Goal: Information Seeking & Learning: Find specific page/section

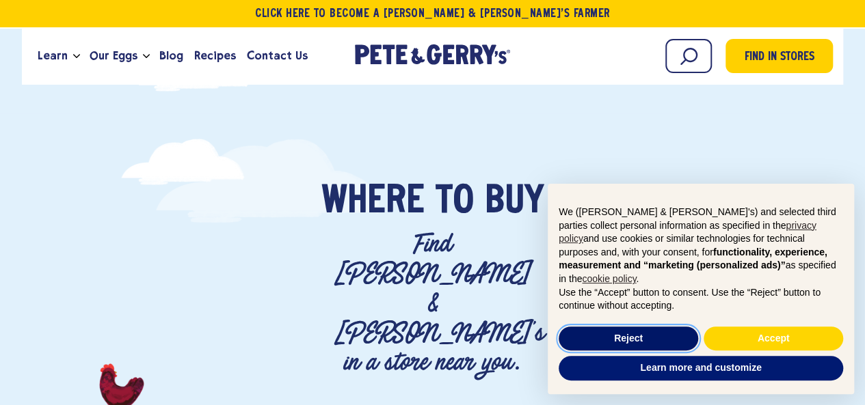
click at [642, 333] on button "Reject" at bounding box center [627, 339] width 139 height 25
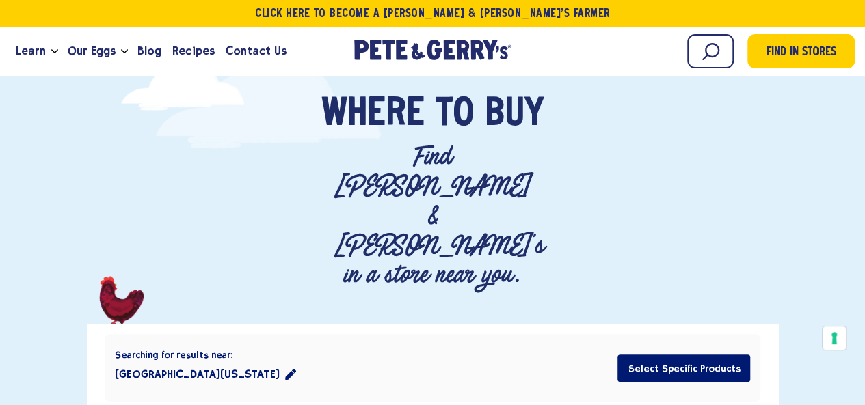
scroll to position [134, 0]
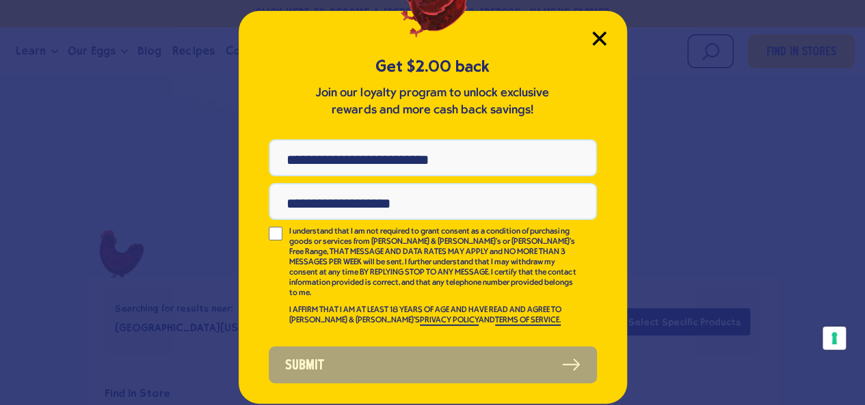
click at [600, 33] on icon "Close Modal" at bounding box center [599, 38] width 14 height 14
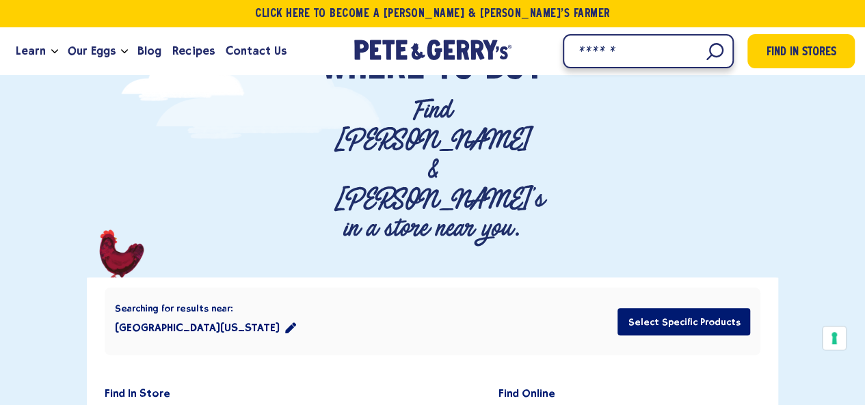
click at [714, 59] on input "Search" at bounding box center [647, 51] width 171 height 34
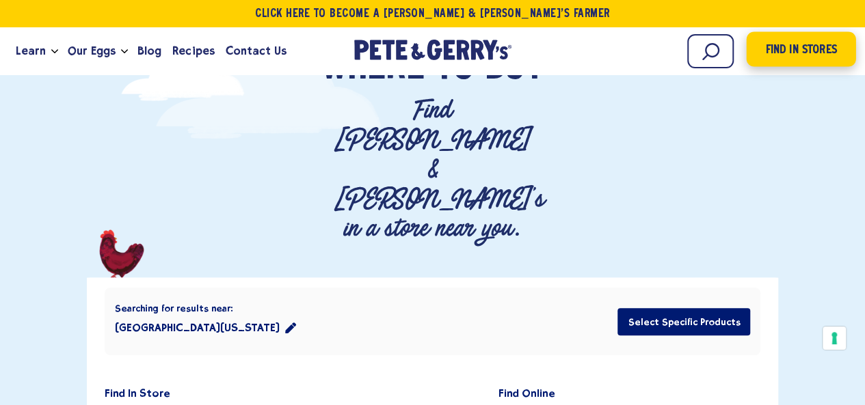
click at [779, 57] on span "Find in Stores" at bounding box center [800, 50] width 71 height 18
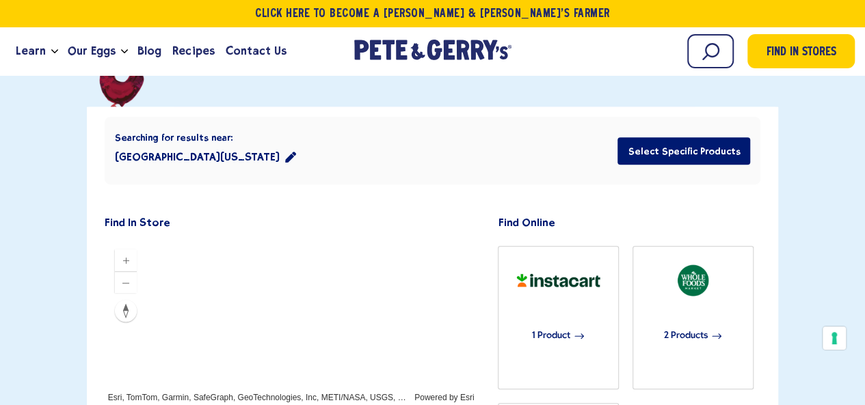
scroll to position [319, 0]
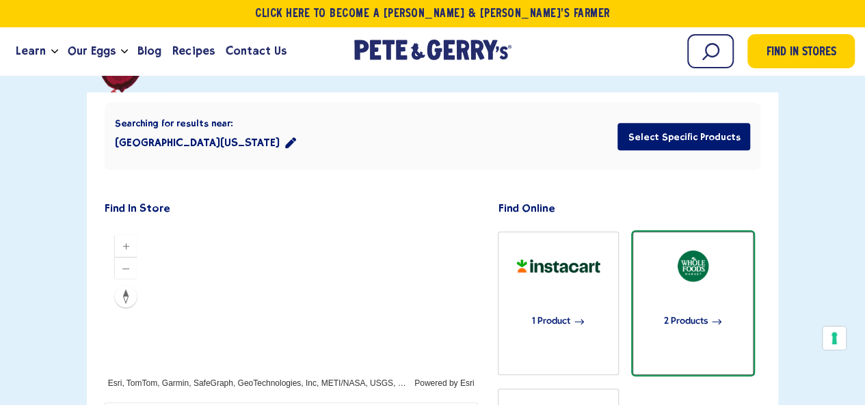
click at [707, 243] on img "button" at bounding box center [692, 266] width 95 height 46
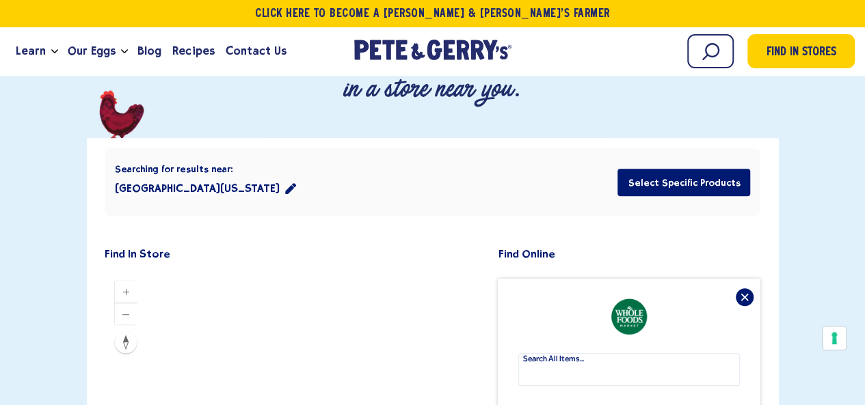
scroll to position [258, 0]
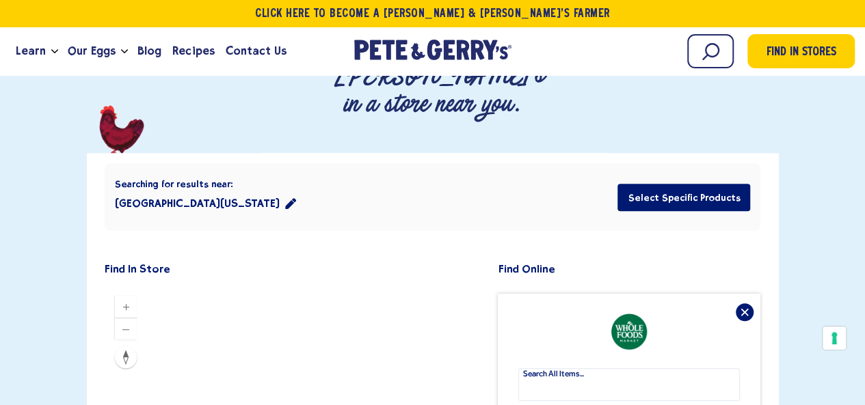
click at [288, 198] on icon "location filter" at bounding box center [290, 203] width 11 height 11
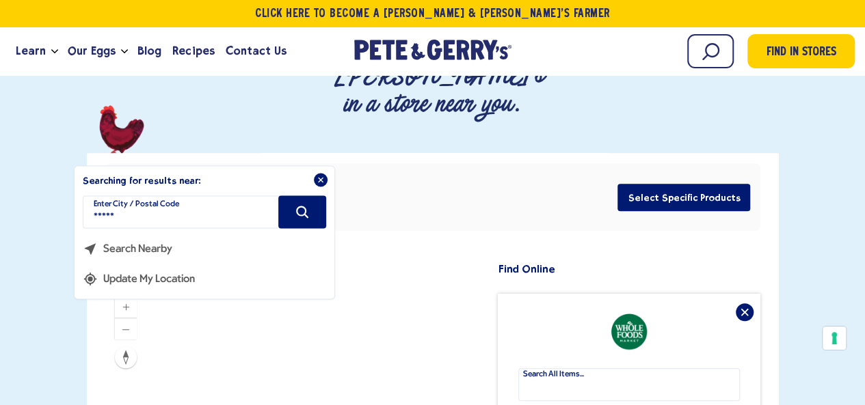
drag, startPoint x: 185, startPoint y: 122, endPoint x: 18, endPoint y: 124, distance: 167.4
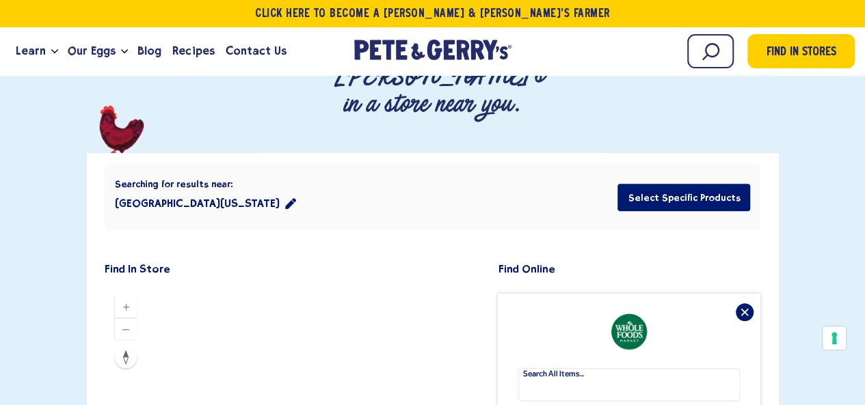
type input "*****"
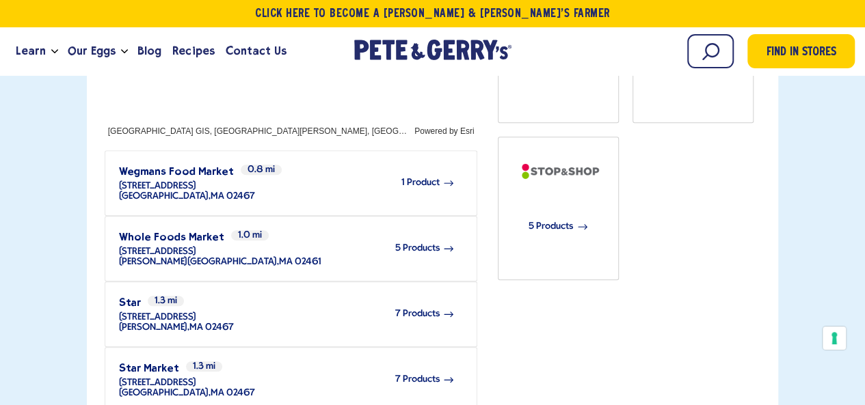
scroll to position [577, 0]
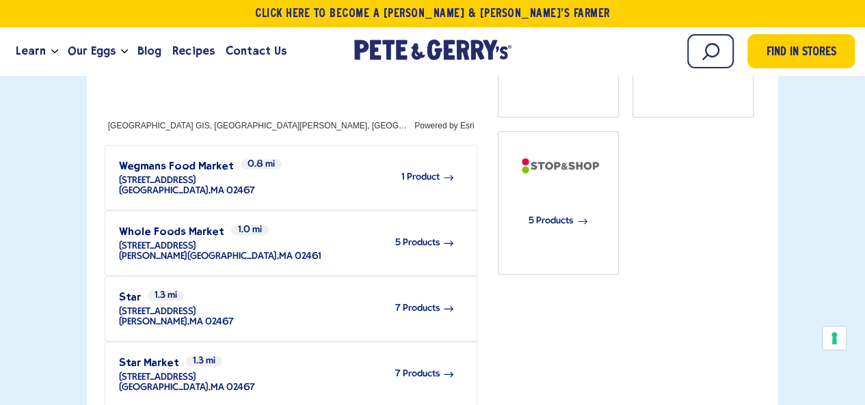
click at [400, 238] on span "5 Products" at bounding box center [416, 243] width 44 height 10
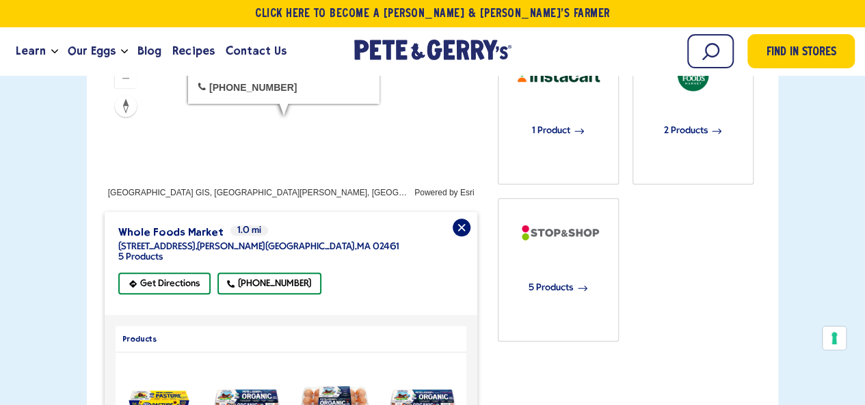
scroll to position [507, 0]
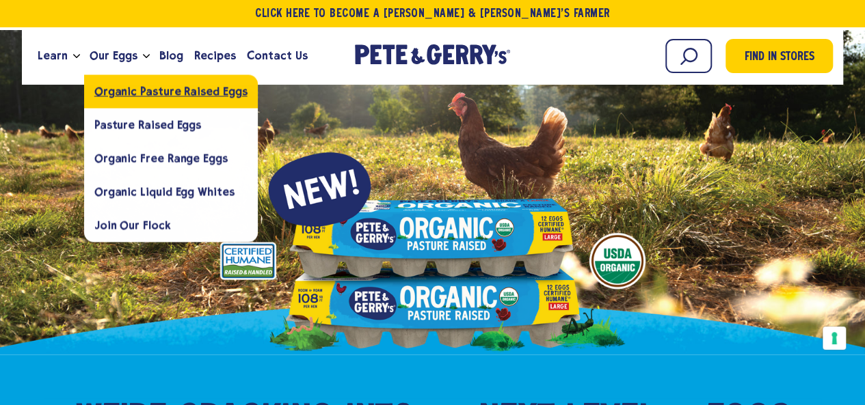
click at [130, 95] on span "Organic Pasture Raised Eggs" at bounding box center [170, 91] width 153 height 13
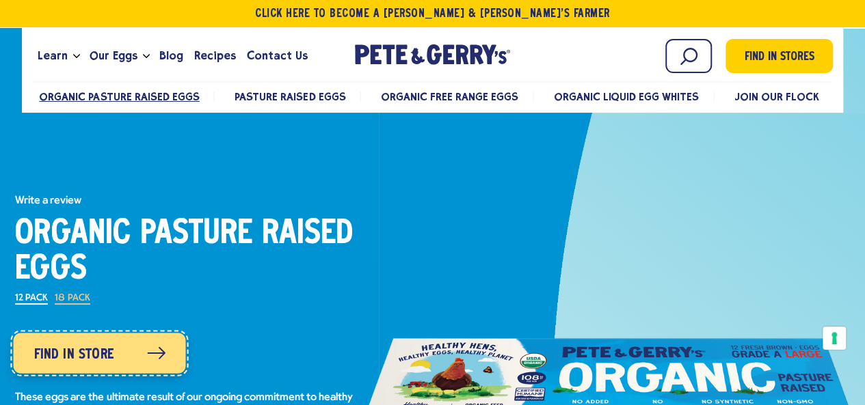
click at [89, 364] on span "Find in Store" at bounding box center [74, 355] width 80 height 22
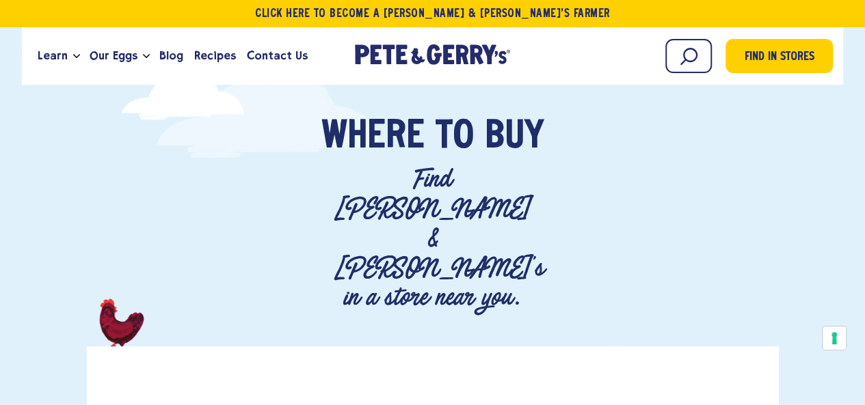
scroll to position [138, 0]
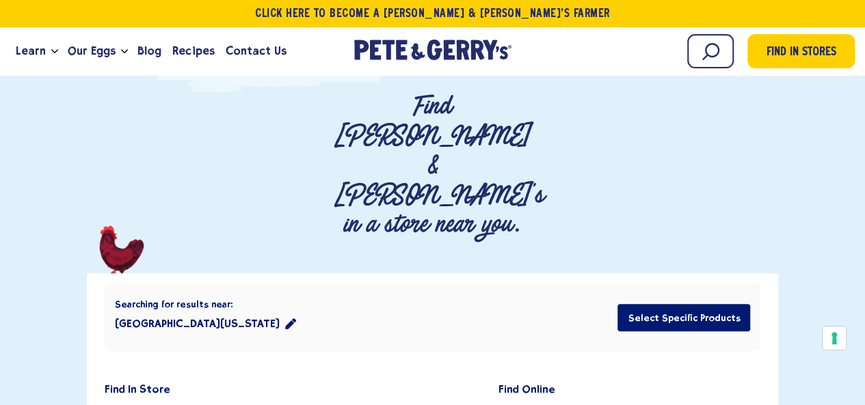
click at [288, 297] on h2 "Searching for results near:" at bounding box center [205, 303] width 181 height 13
click at [285, 318] on icon "location filter" at bounding box center [290, 323] width 11 height 11
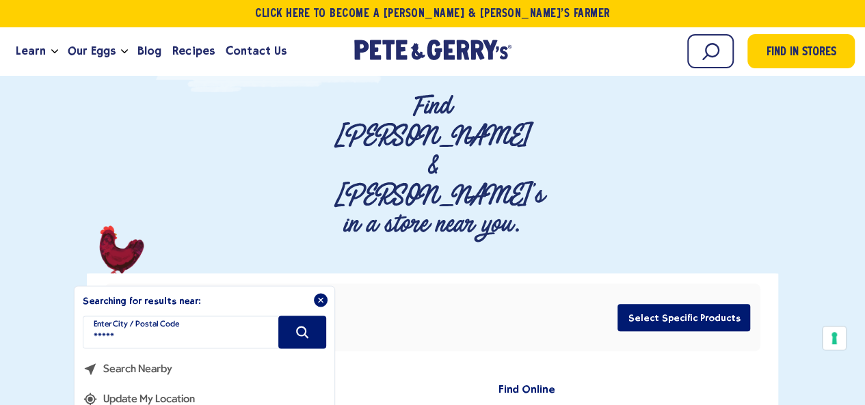
drag, startPoint x: 176, startPoint y: 245, endPoint x: 57, endPoint y: 248, distance: 118.9
click at [57, 248] on div "Where To Buy Find [PERSON_NAME] & [PERSON_NAME]'s in a store near you." at bounding box center [432, 367] width 865 height 647
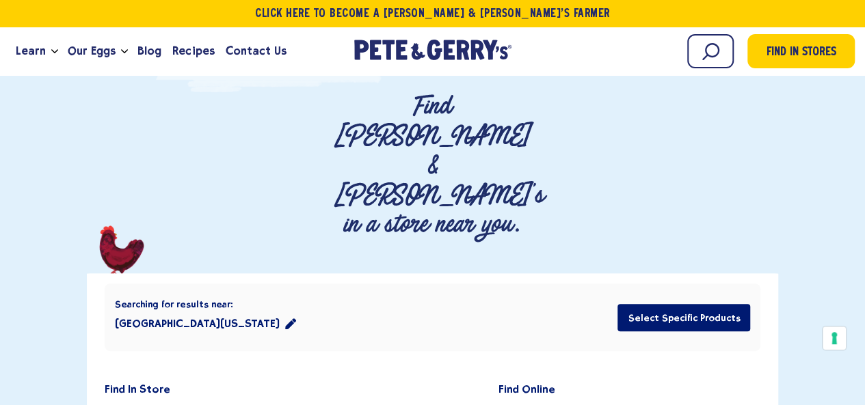
type input "*****"
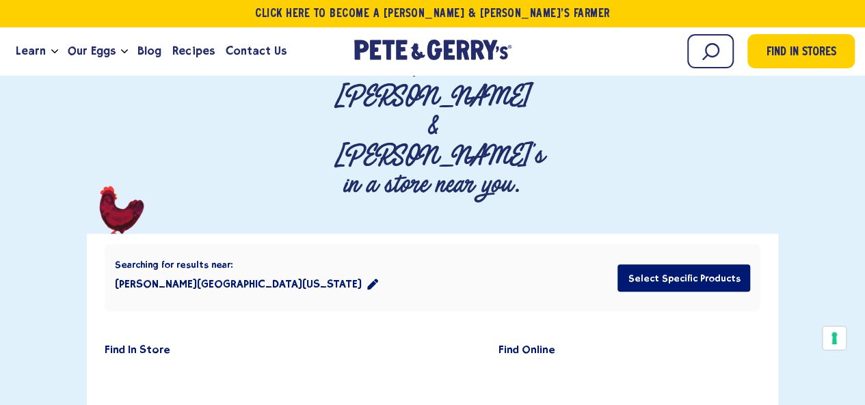
scroll to position [54, 0]
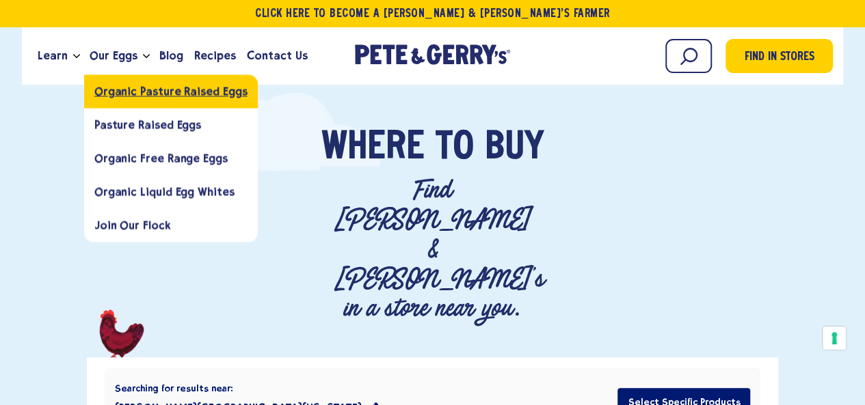
click at [124, 91] on span "Organic Pasture Raised Eggs" at bounding box center [170, 91] width 153 height 13
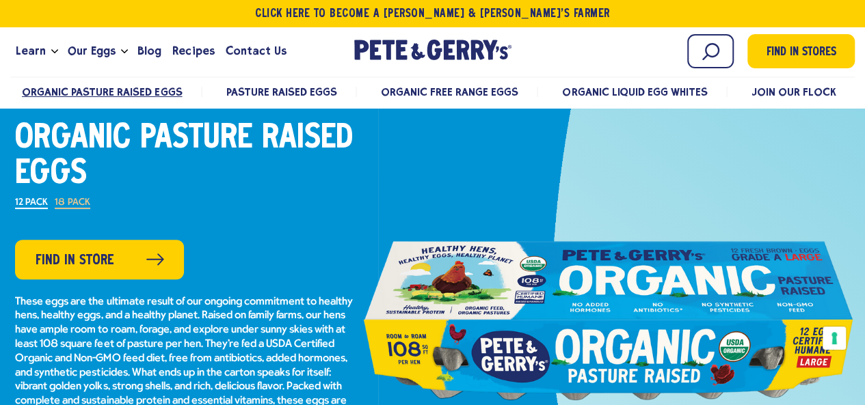
scroll to position [92, 0]
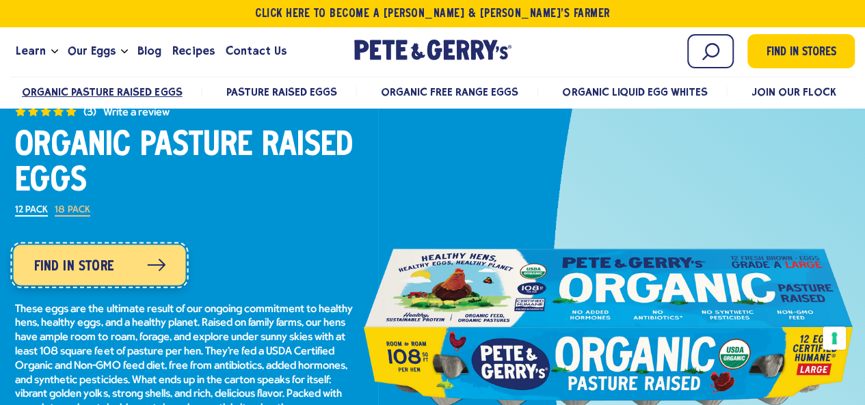
click at [116, 266] on link "Find in Store" at bounding box center [100, 265] width 172 height 40
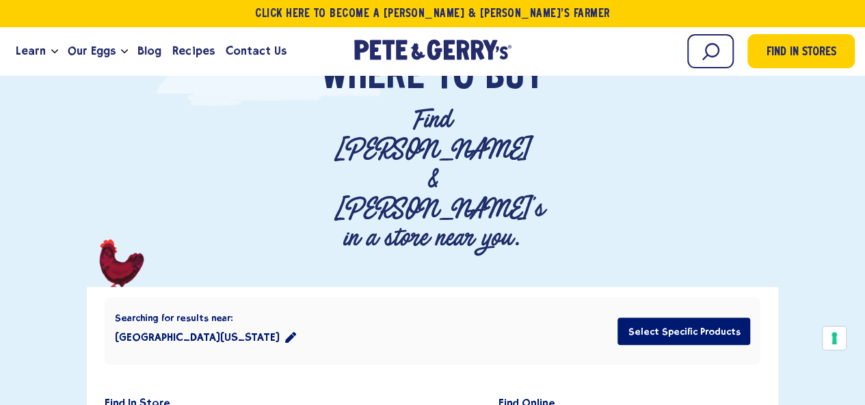
scroll to position [68, 0]
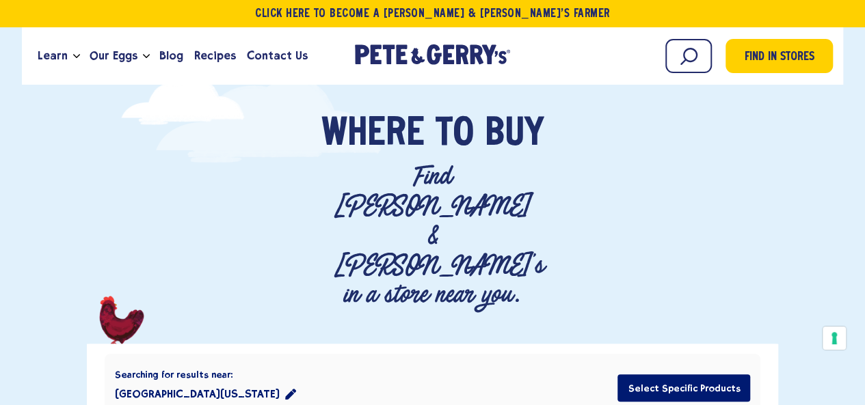
click at [243, 381] on button "[GEOGRAPHIC_DATA][US_STATE]" at bounding box center [205, 394] width 181 height 27
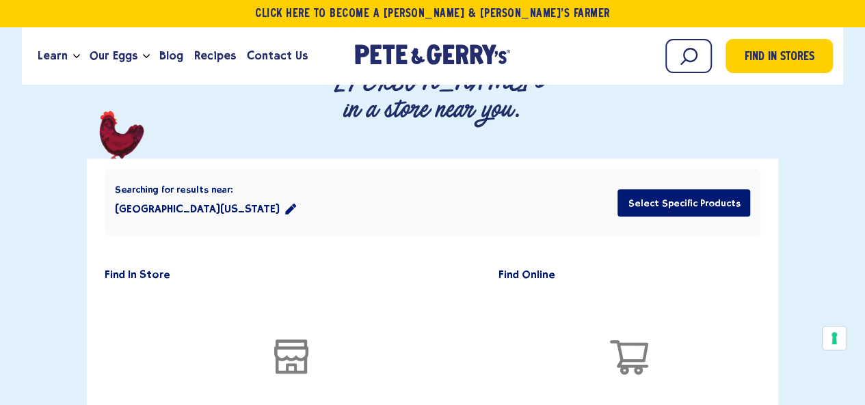
scroll to position [0, 0]
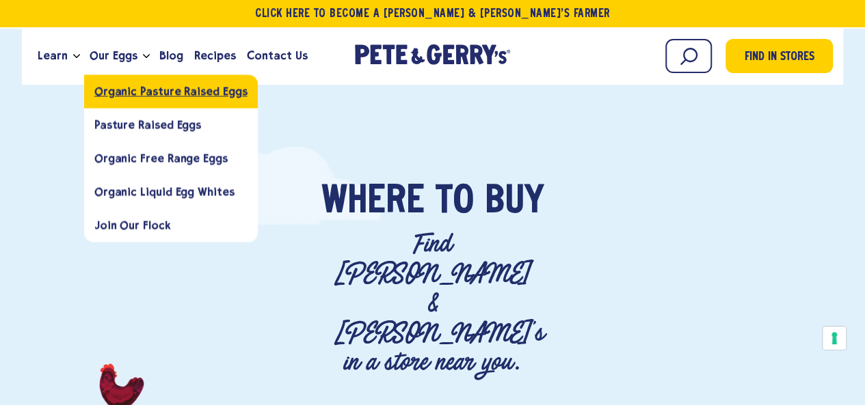
click at [137, 90] on span "Organic Pasture Raised Eggs" at bounding box center [170, 91] width 153 height 13
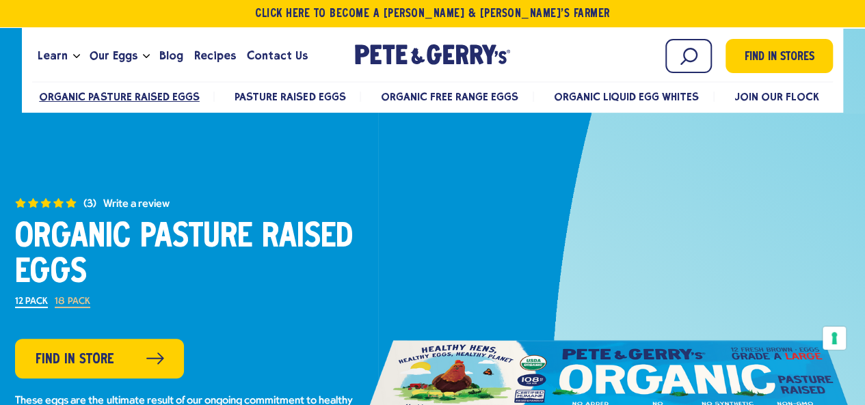
drag, startPoint x: 11, startPoint y: 219, endPoint x: 209, endPoint y: 267, distance: 203.9
copy h1 "Organic Pasture Raised Eggs"
